Goal: Purchase product/service

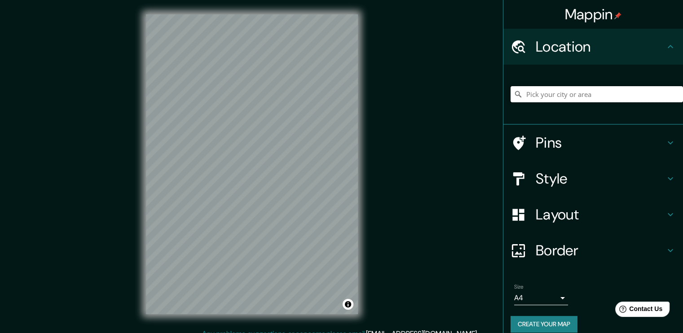
click at [543, 88] on input "Pick your city or area" at bounding box center [596, 94] width 172 height 16
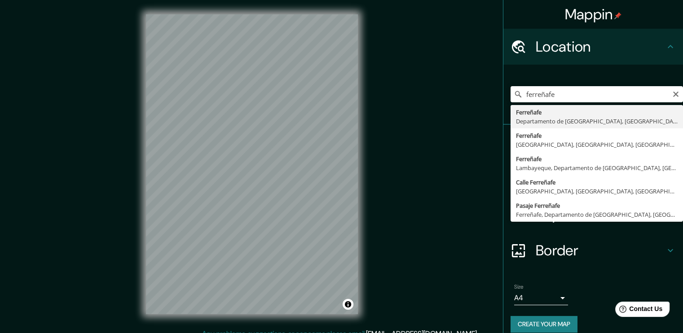
type input "Ferreñafe, Departamento de [GEOGRAPHIC_DATA], [GEOGRAPHIC_DATA]"
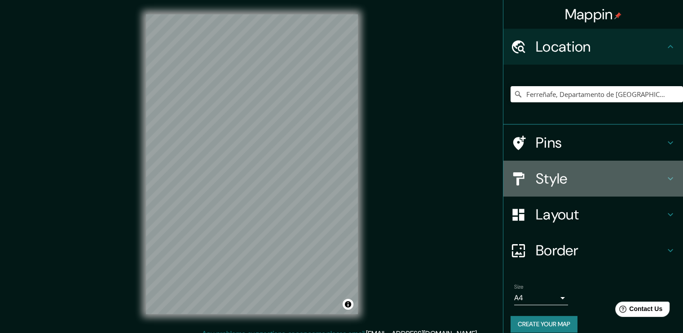
click at [665, 181] on icon at bounding box center [670, 178] width 11 height 11
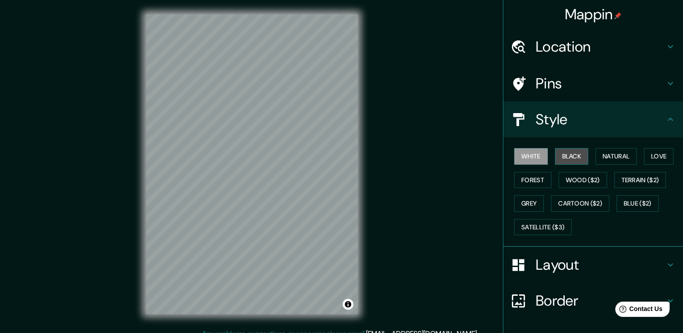
click at [566, 159] on button "Black" at bounding box center [572, 156] width 34 height 17
click at [525, 158] on button "White" at bounding box center [531, 156] width 34 height 17
click at [540, 177] on button "Forest" at bounding box center [532, 180] width 37 height 17
click at [556, 160] on button "Black" at bounding box center [572, 156] width 34 height 17
click at [531, 159] on button "White" at bounding box center [531, 156] width 34 height 17
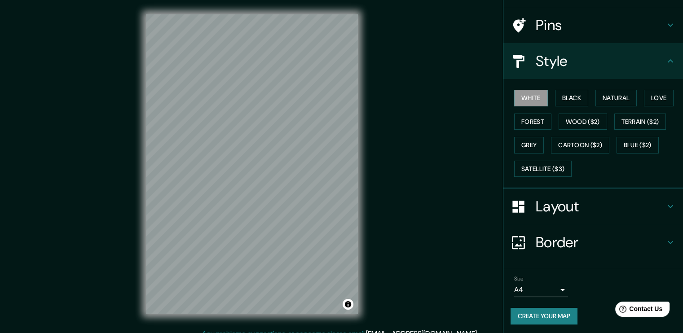
scroll to position [59, 0]
drag, startPoint x: 391, startPoint y: 178, endPoint x: 382, endPoint y: 127, distance: 51.8
click at [382, 127] on div "Mappin Location [GEOGRAPHIC_DATA], [GEOGRAPHIC_DATA], [GEOGRAPHIC_DATA] Pins St…" at bounding box center [341, 171] width 683 height 343
